Goal: Information Seeking & Learning: Learn about a topic

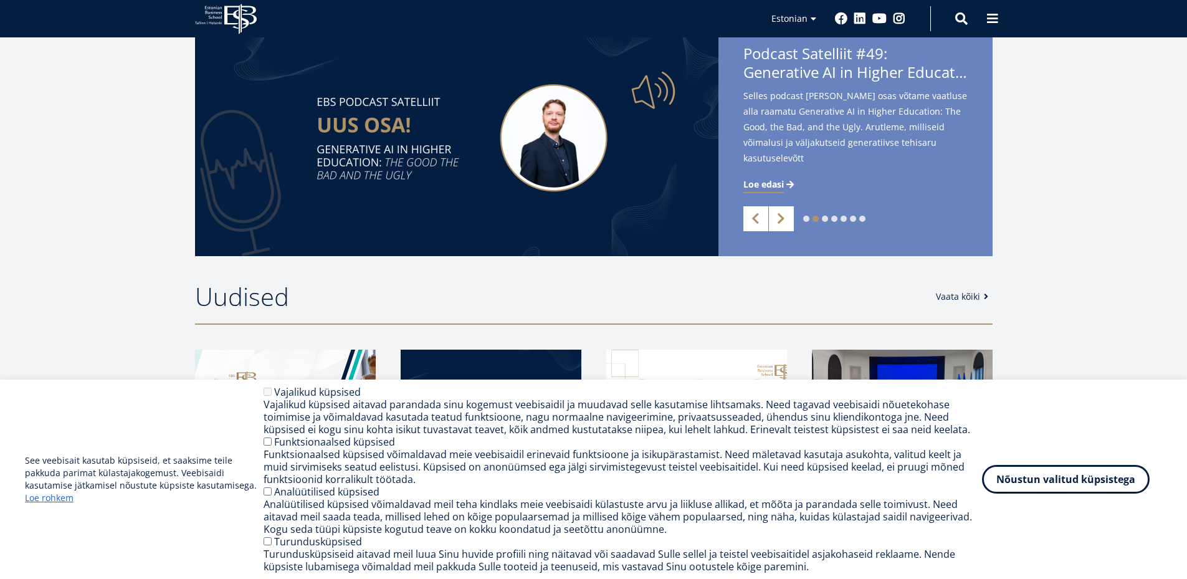
scroll to position [311, 0]
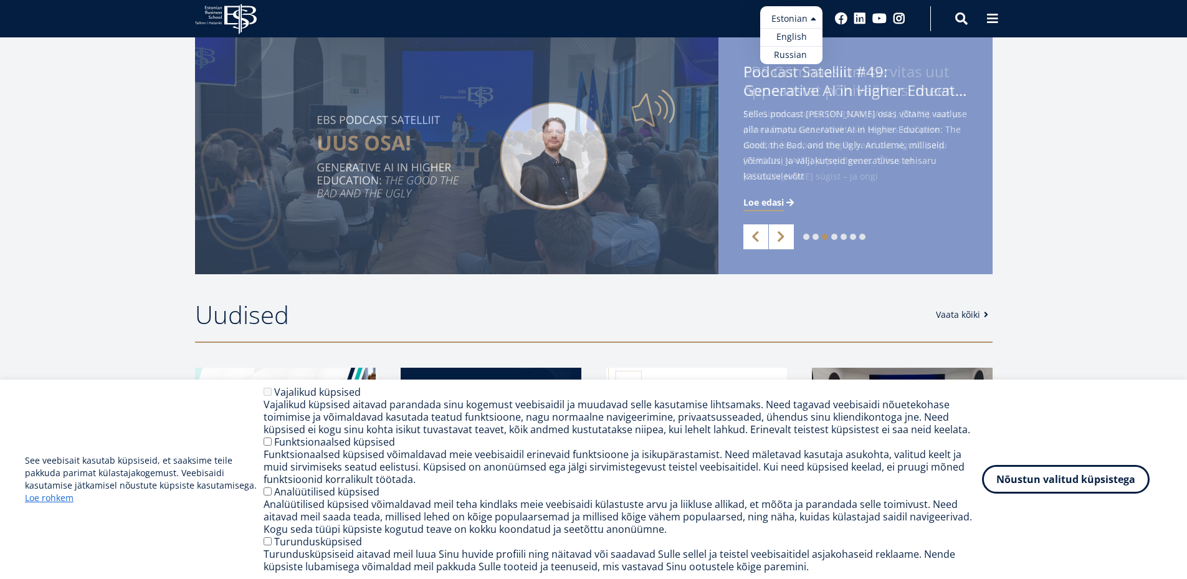
click at [792, 22] on ul "Estonian English Russian" at bounding box center [791, 35] width 62 height 58
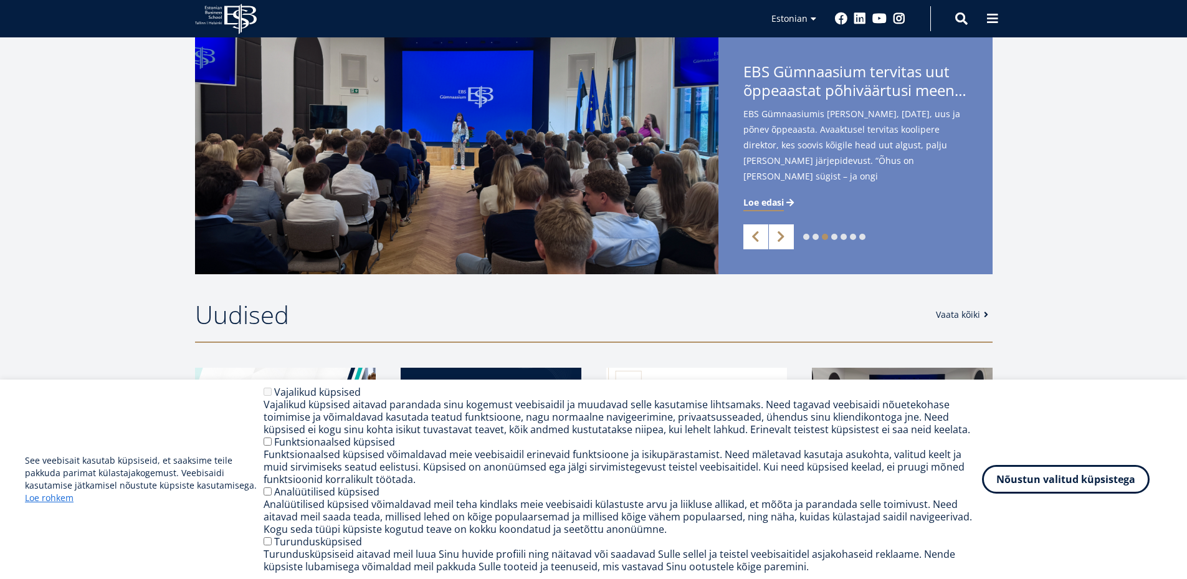
click at [234, 14] on icon at bounding box center [240, 19] width 32 height 31
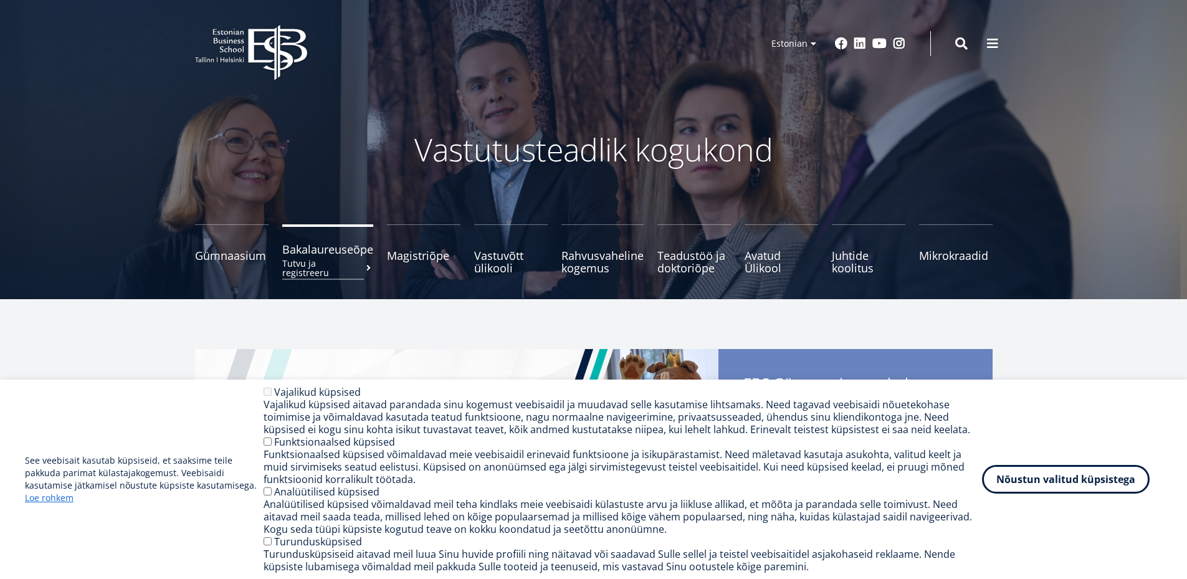
click at [320, 254] on span "Bakalaureuseõpe Tutvu ja registreeru" at bounding box center [327, 249] width 91 height 12
